Goal: Task Accomplishment & Management: Manage account settings

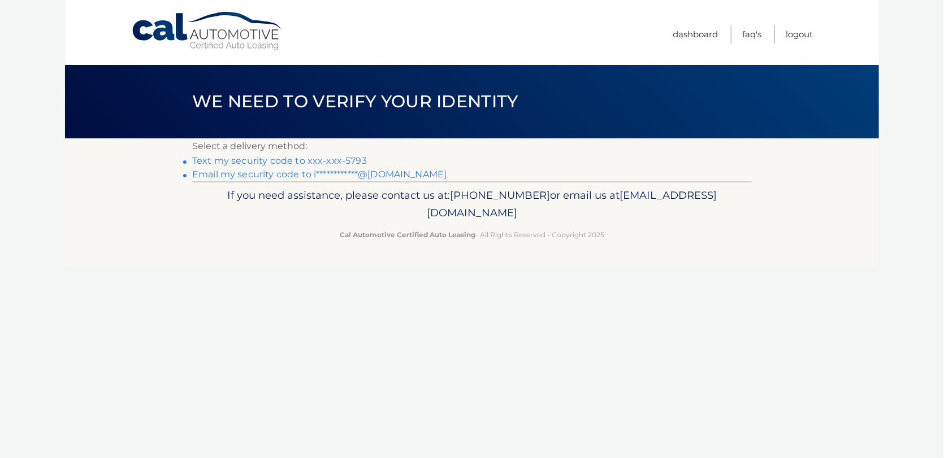
click at [357, 161] on link "Text my security code to xxx-xxx-5793" at bounding box center [279, 160] width 175 height 11
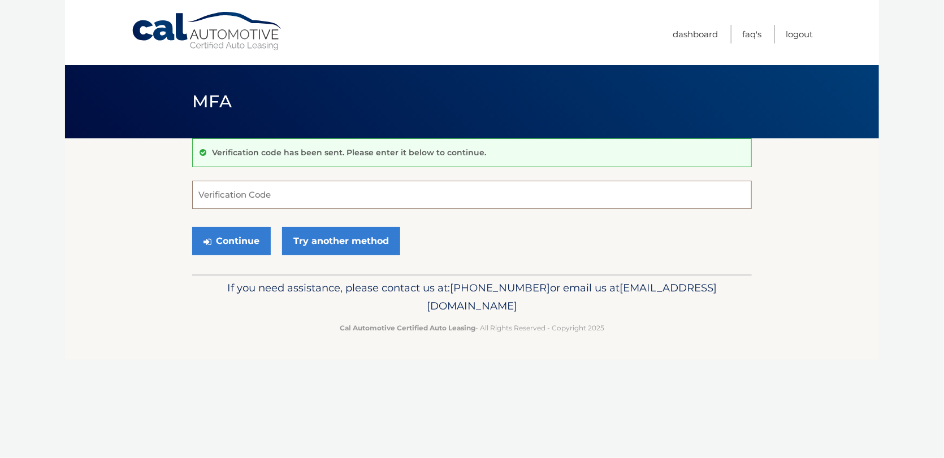
click at [305, 192] on input "Verification Code" at bounding box center [472, 195] width 560 height 28
type input "595496"
click at [246, 242] on button "Continue" at bounding box center [231, 241] width 79 height 28
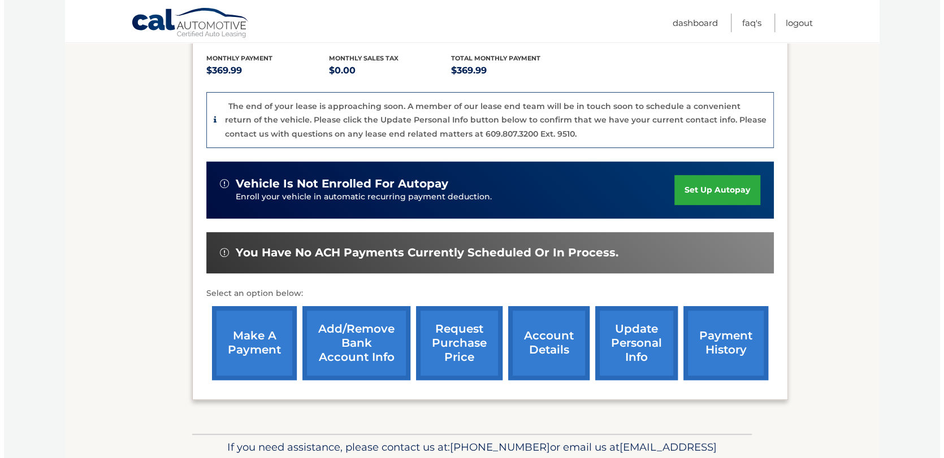
scroll to position [294, 0]
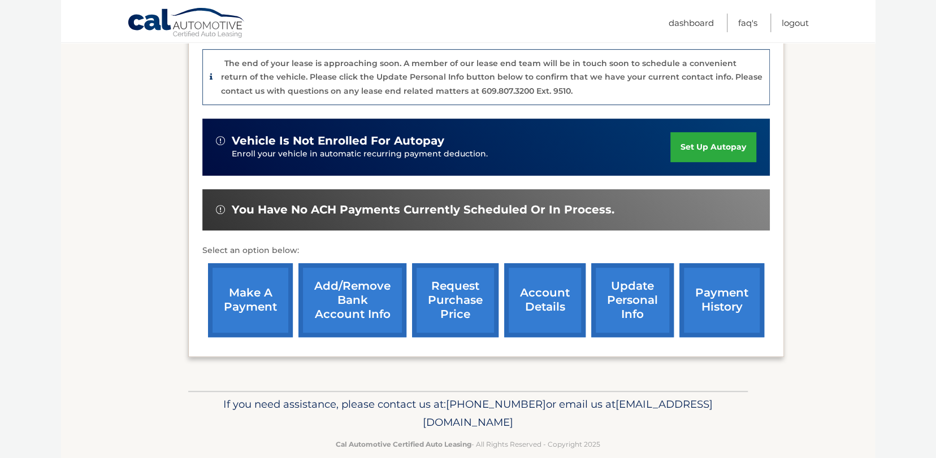
click at [470, 272] on link "request purchase price" at bounding box center [455, 300] width 86 height 74
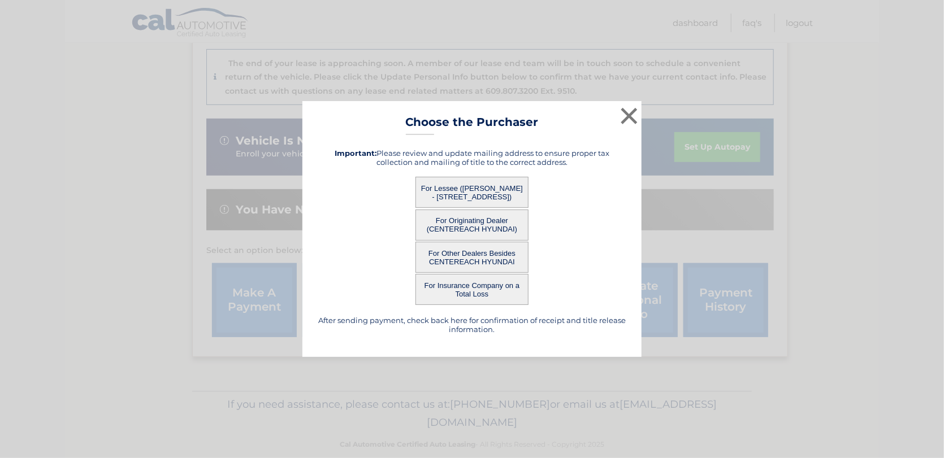
click at [481, 188] on button "For Lessee (IRENE SHAD - 105 W 19TH ST, , DEER PARK, ny 11729)" at bounding box center [471, 192] width 113 height 31
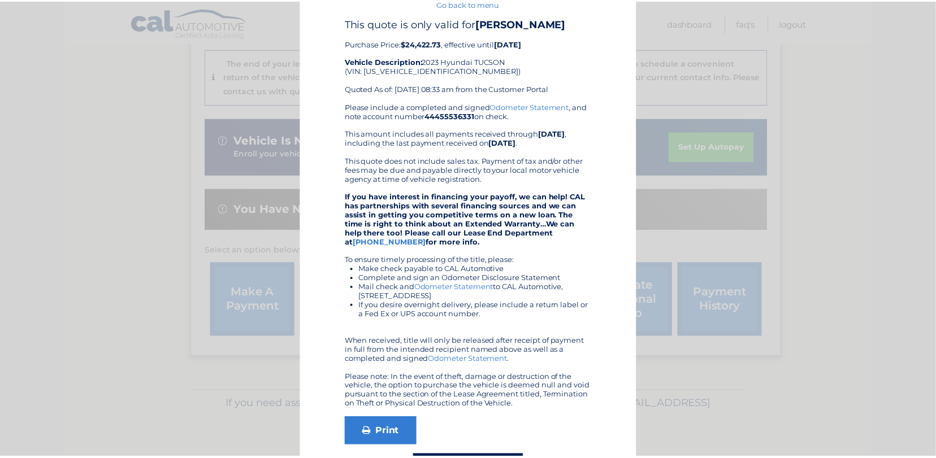
scroll to position [0, 0]
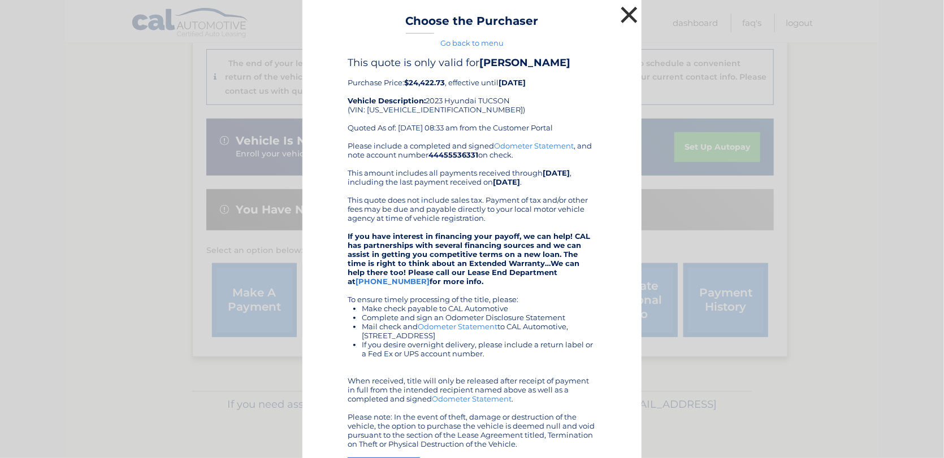
click at [625, 15] on button "×" at bounding box center [629, 14] width 23 height 23
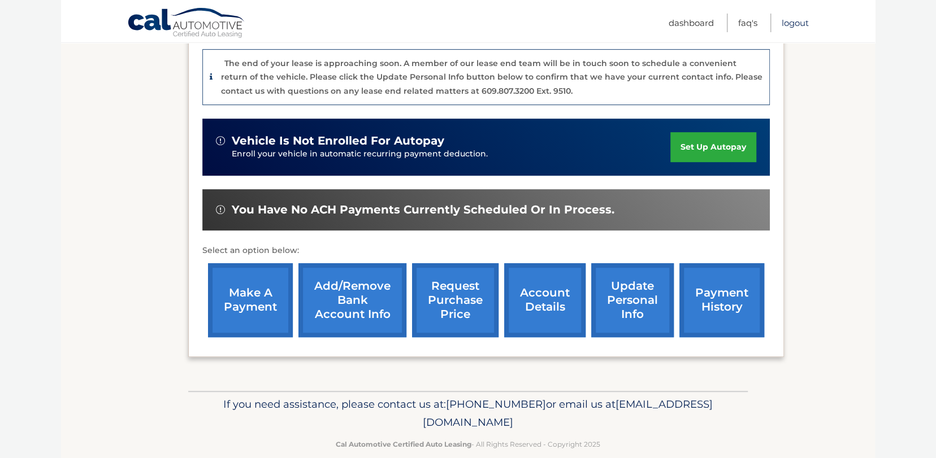
click at [793, 25] on link "Logout" at bounding box center [795, 23] width 27 height 19
